Goal: Information Seeking & Learning: Learn about a topic

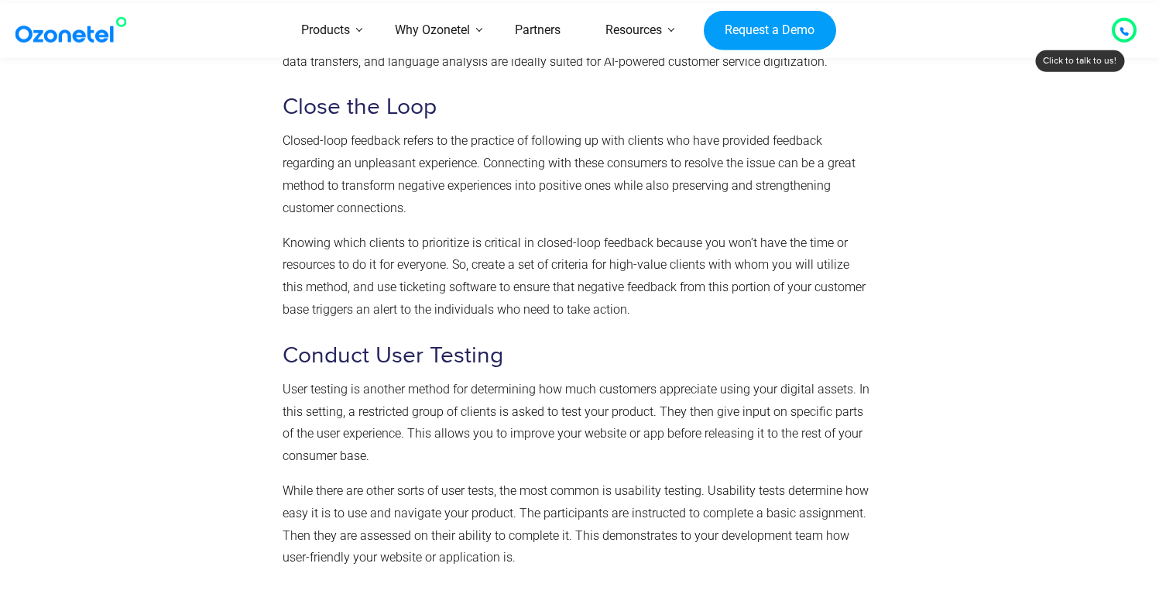
scroll to position [4615, 0]
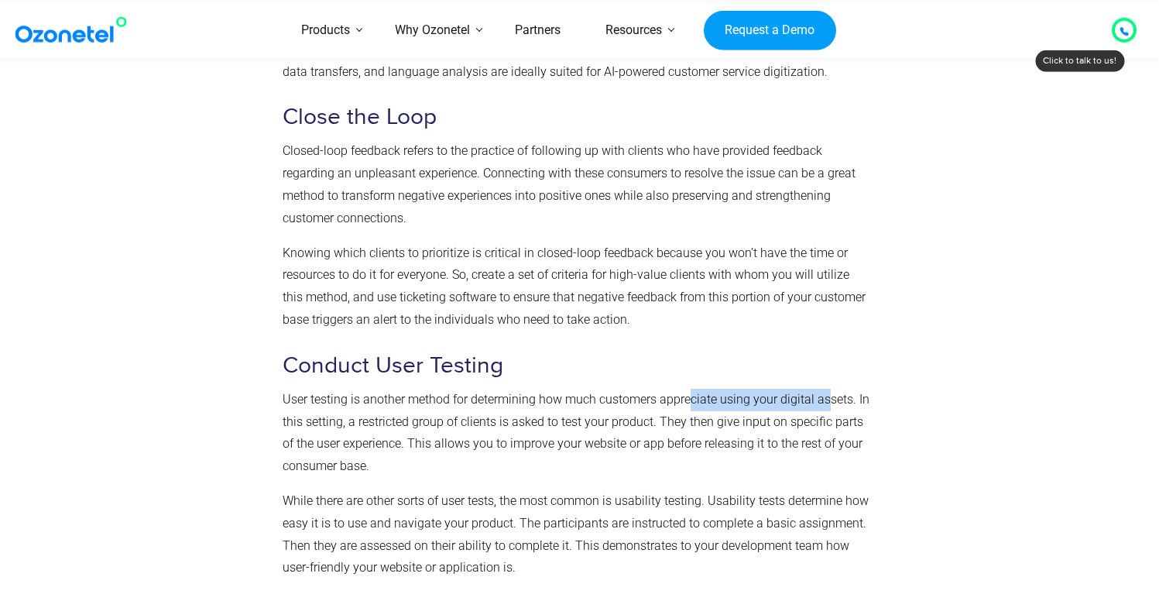
drag, startPoint x: 750, startPoint y: 377, endPoint x: 854, endPoint y: 379, distance: 103.8
click at [826, 392] on span "User testing is another method for determining how much customers appreciate us…" at bounding box center [576, 432] width 587 height 81
drag, startPoint x: 855, startPoint y: 379, endPoint x: 880, endPoint y: 377, distance: 24.9
click at [861, 392] on span "User testing is another method for determining how much customers appreciate us…" at bounding box center [576, 432] width 587 height 81
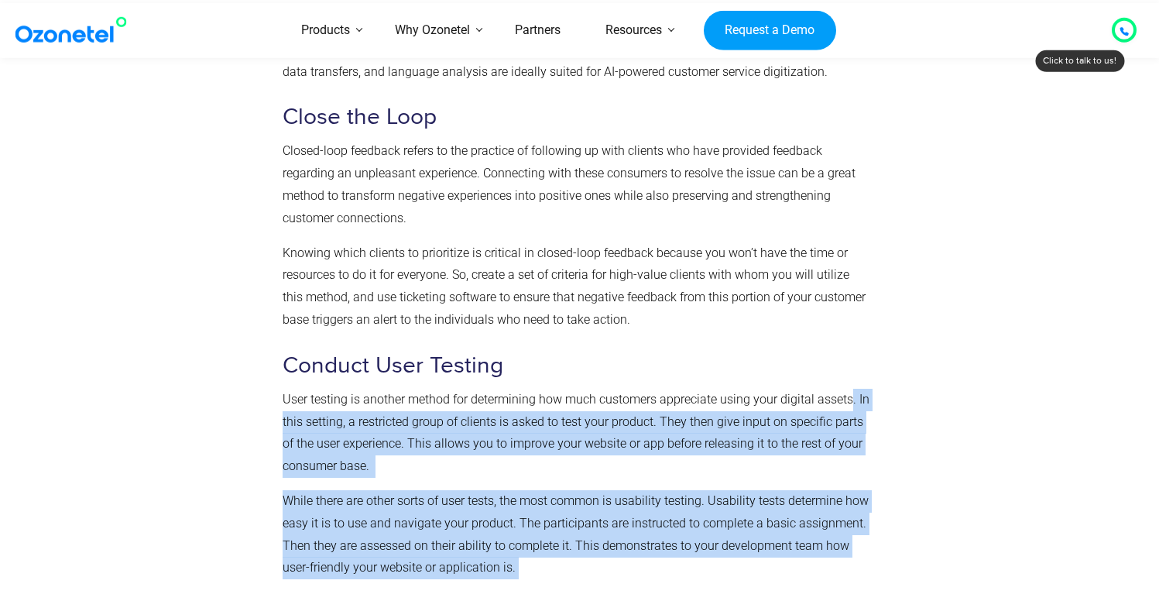
drag, startPoint x: 880, startPoint y: 377, endPoint x: 691, endPoint y: 383, distance: 189.0
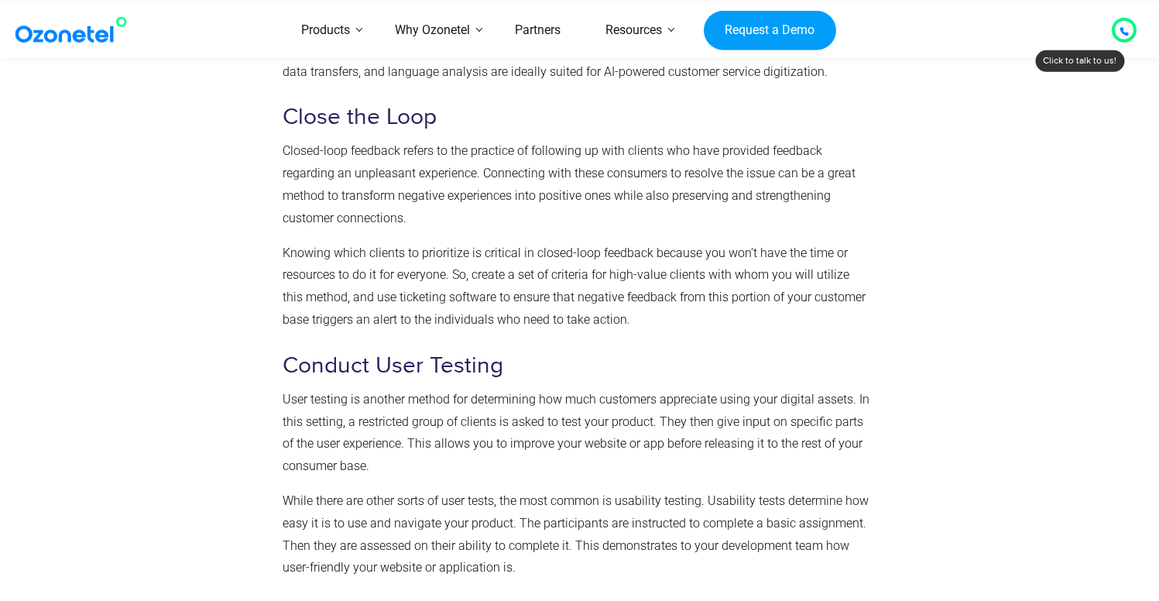
drag, startPoint x: 441, startPoint y: 402, endPoint x: 388, endPoint y: 442, distance: 66.9
click at [441, 402] on span "User testing is another method for determining how much customers appreciate us…" at bounding box center [576, 432] width 587 height 81
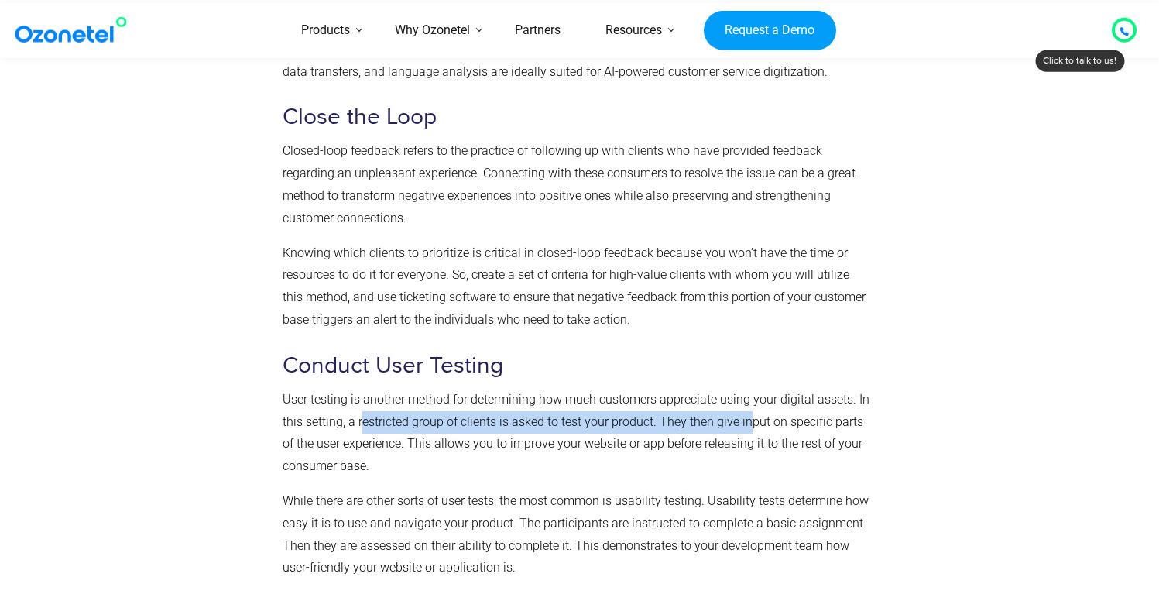
drag, startPoint x: 361, startPoint y: 405, endPoint x: 753, endPoint y: 399, distance: 392.5
click at [752, 399] on span "User testing is another method for determining how much customers appreciate us…" at bounding box center [576, 432] width 587 height 81
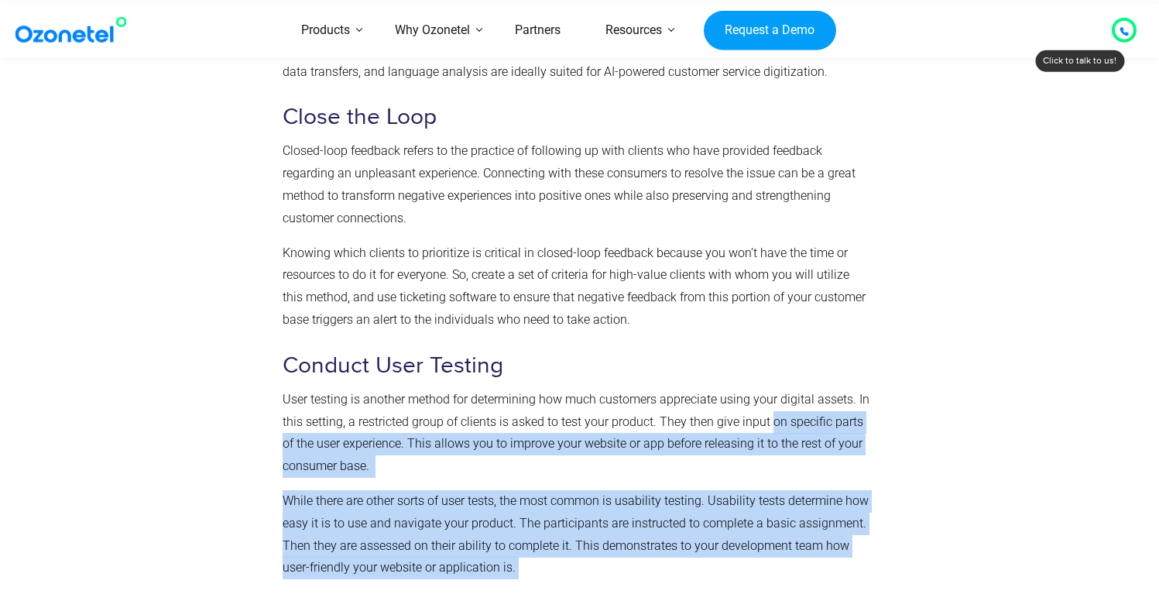
drag, startPoint x: 781, startPoint y: 399, endPoint x: 882, endPoint y: 395, distance: 100.7
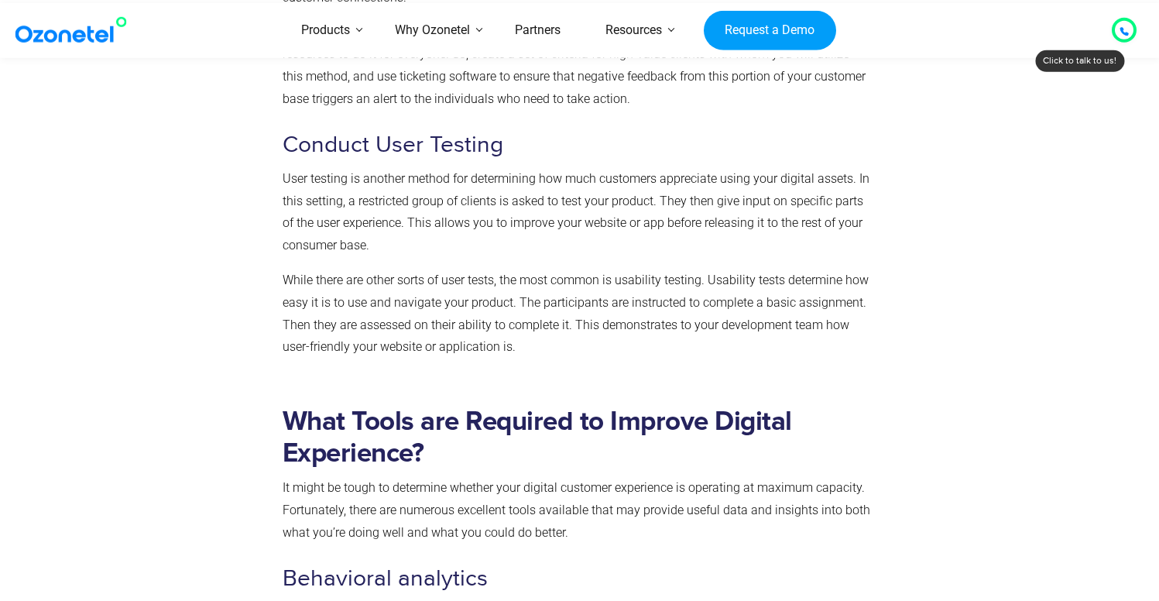
scroll to position [4900, 0]
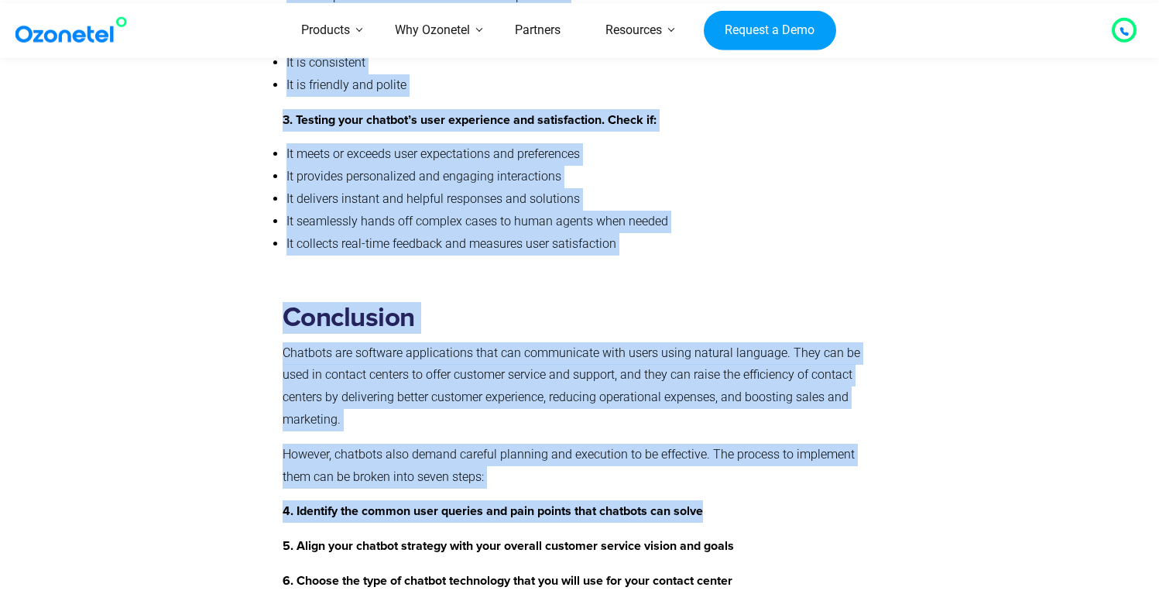
scroll to position [6380, 0]
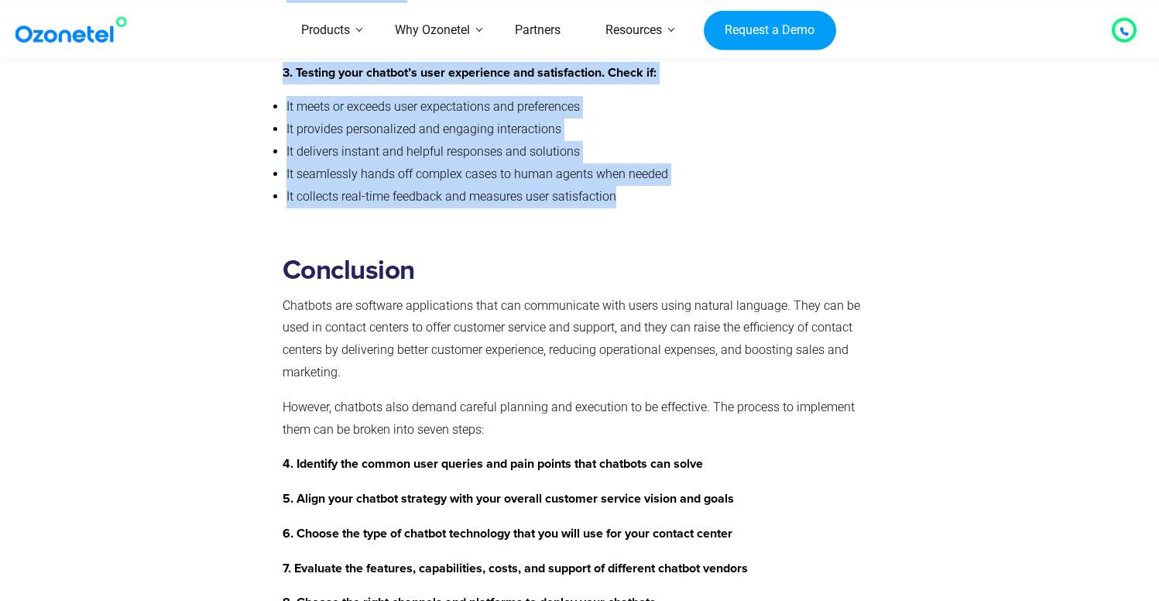
drag, startPoint x: 91, startPoint y: 153, endPoint x: 620, endPoint y: 246, distance: 537.0
copy div "How Chatbots Can Improve the Efficiency of Contact Centers Prashanth Kancherla …"
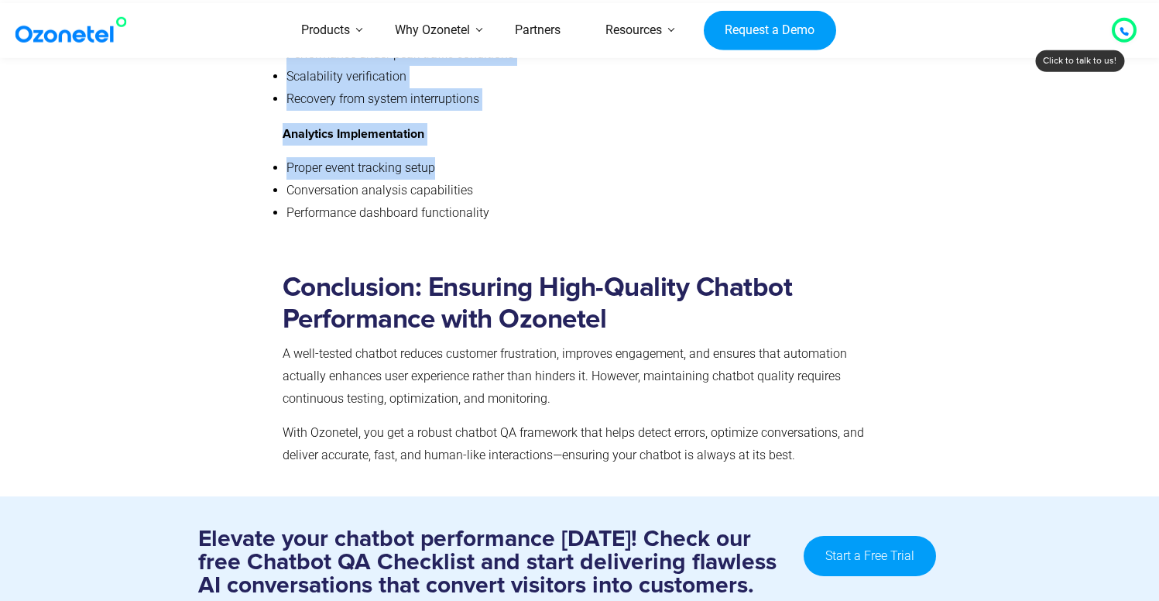
scroll to position [7248, 0]
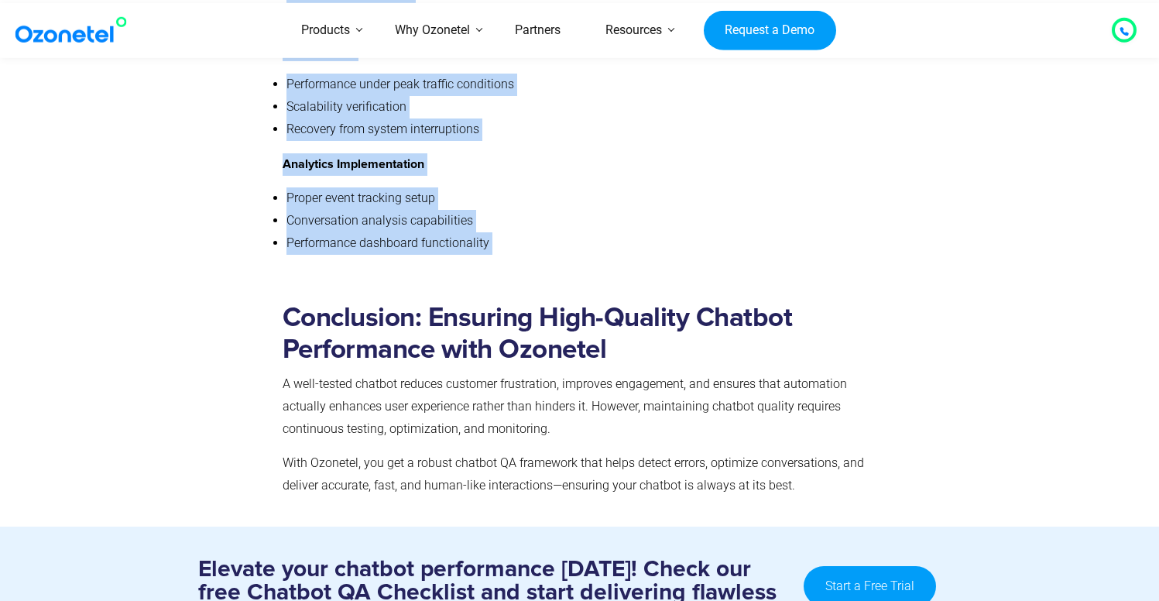
drag, startPoint x: 142, startPoint y: 190, endPoint x: 577, endPoint y: 239, distance: 437.1
copy div "Loremipsum Dol Sita co Adip Elits Doeiusm Tempori Utlaboree Doloremag Aliquaeni…"
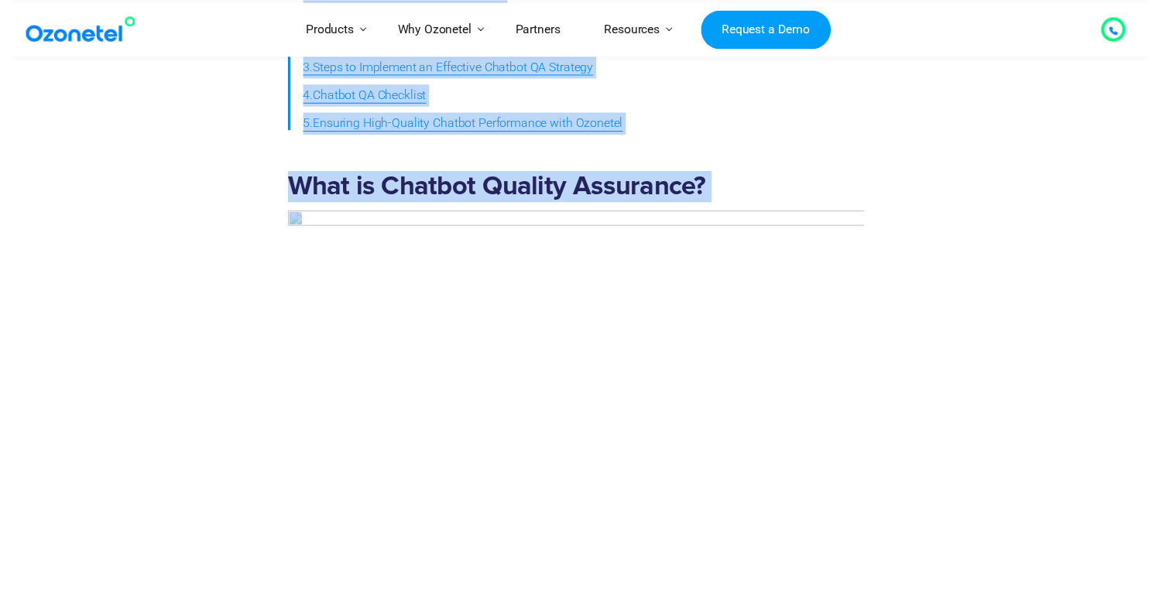
scroll to position [0, 0]
